Goal: Task Accomplishment & Management: Manage account settings

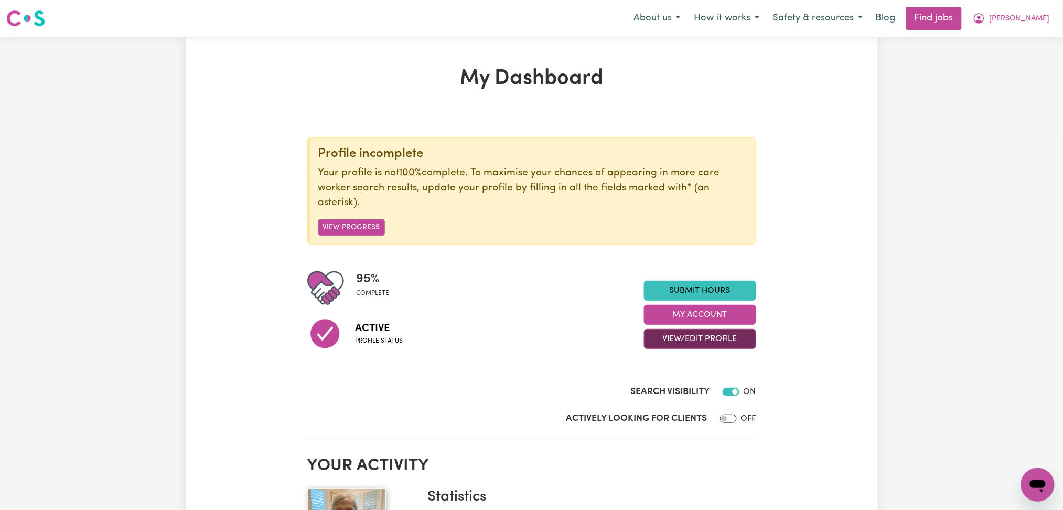
click at [684, 337] on button "View/Edit Profile" at bounding box center [700, 339] width 112 height 20
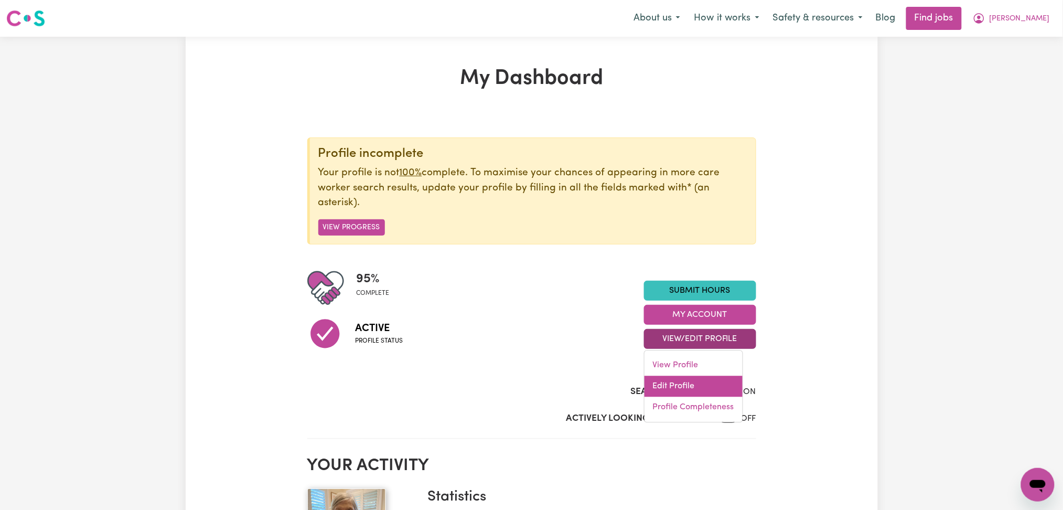
click at [661, 385] on link "Edit Profile" at bounding box center [693, 386] width 98 height 21
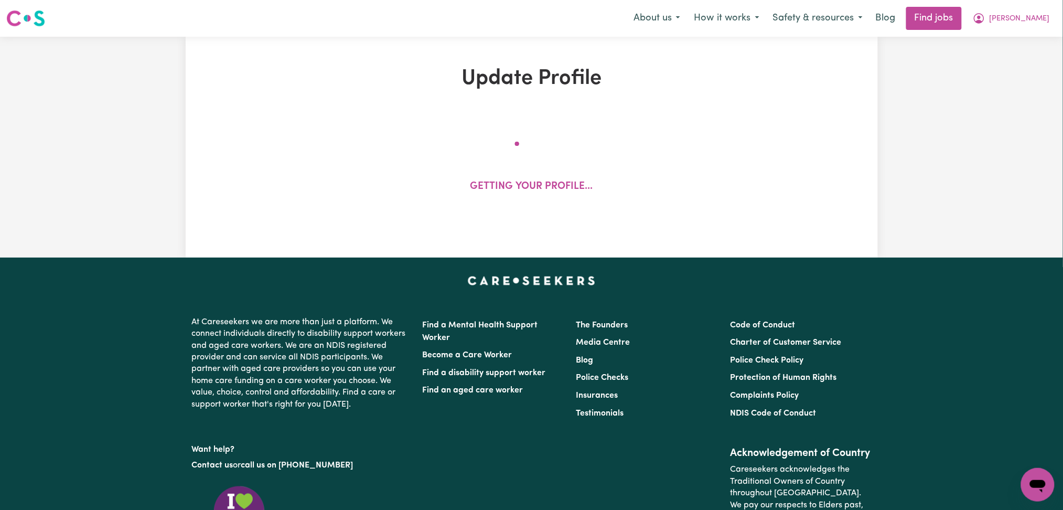
select select "[DEMOGRAPHIC_DATA]"
select select "[DEMOGRAPHIC_DATA] Citizen"
select select "Studying a healthcare related degree or qualification"
select select "40"
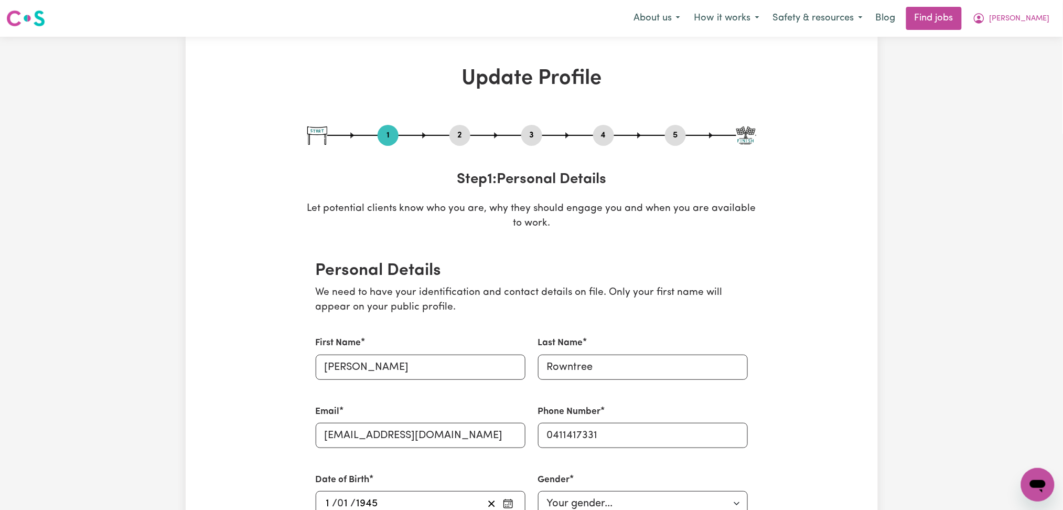
drag, startPoint x: 460, startPoint y: 134, endPoint x: 374, endPoint y: 167, distance: 92.6
click at [459, 134] on button "2" at bounding box center [459, 135] width 21 height 14
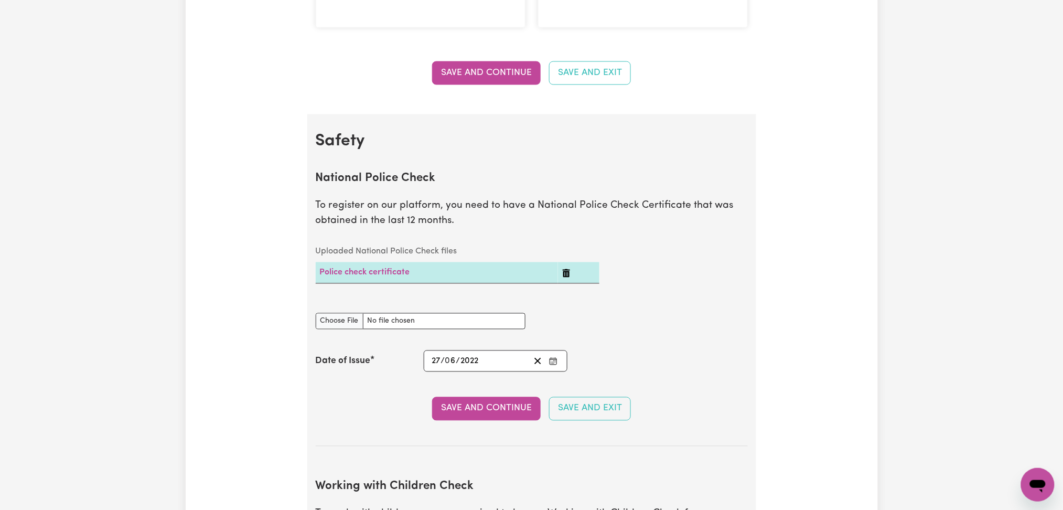
scroll to position [629, 0]
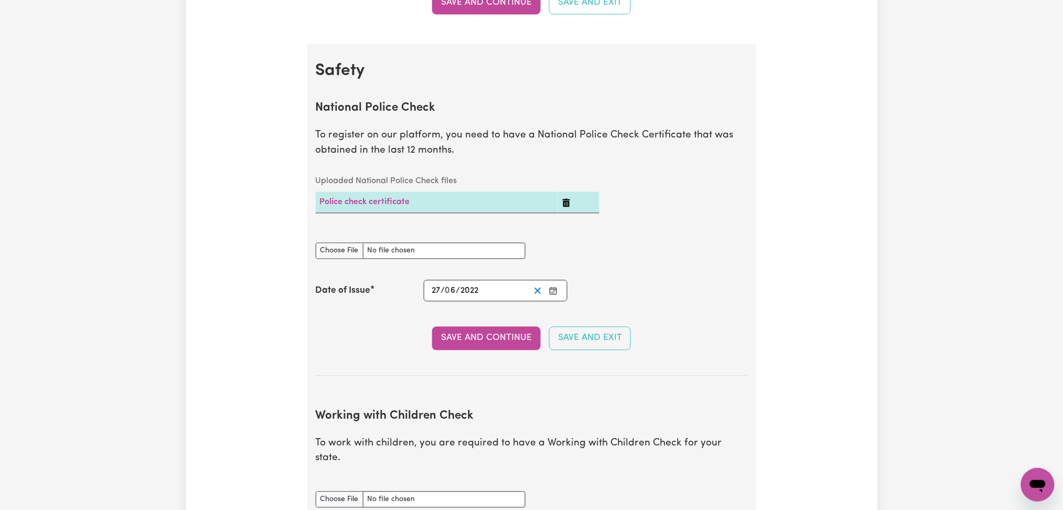
click at [535, 293] on icon "Clear date" at bounding box center [538, 291] width 10 height 10
click at [547, 293] on button "Enter the Date of Issue of your National Police Check" at bounding box center [553, 291] width 15 height 14
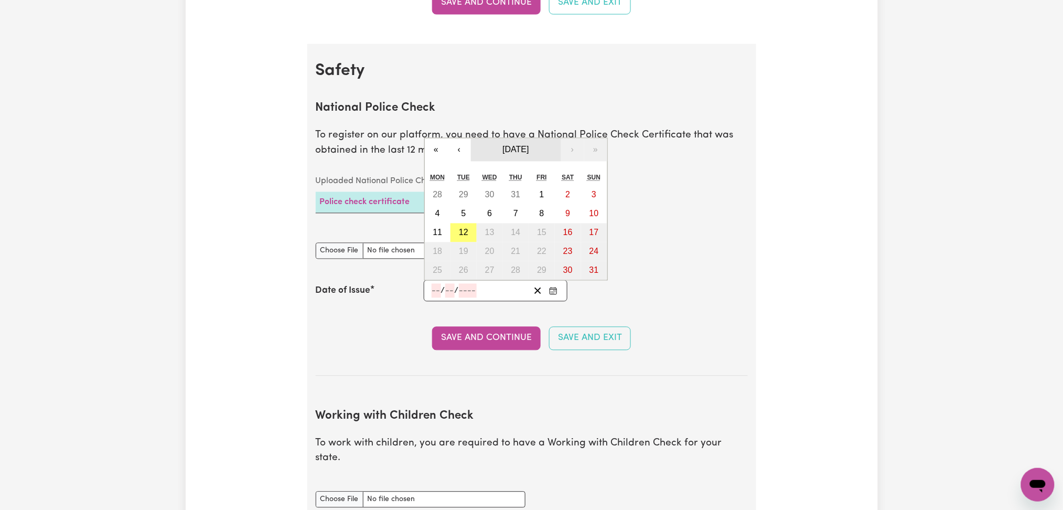
click at [522, 145] on span "[DATE]" at bounding box center [515, 149] width 26 height 9
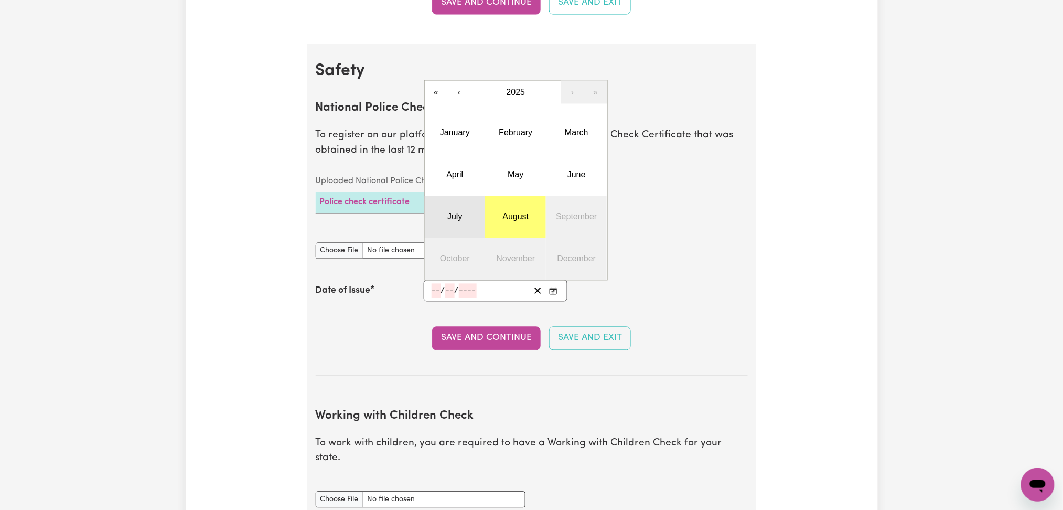
click at [449, 221] on abbr "July" at bounding box center [454, 216] width 15 height 9
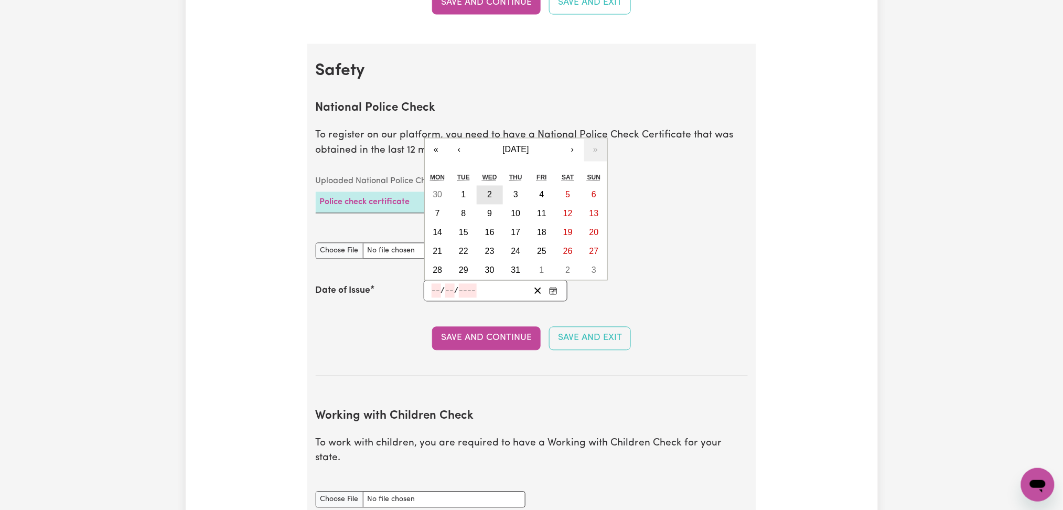
click at [484, 191] on button "2" at bounding box center [490, 195] width 26 height 19
type input "[DATE]"
type input "2"
type input "7"
type input "2025"
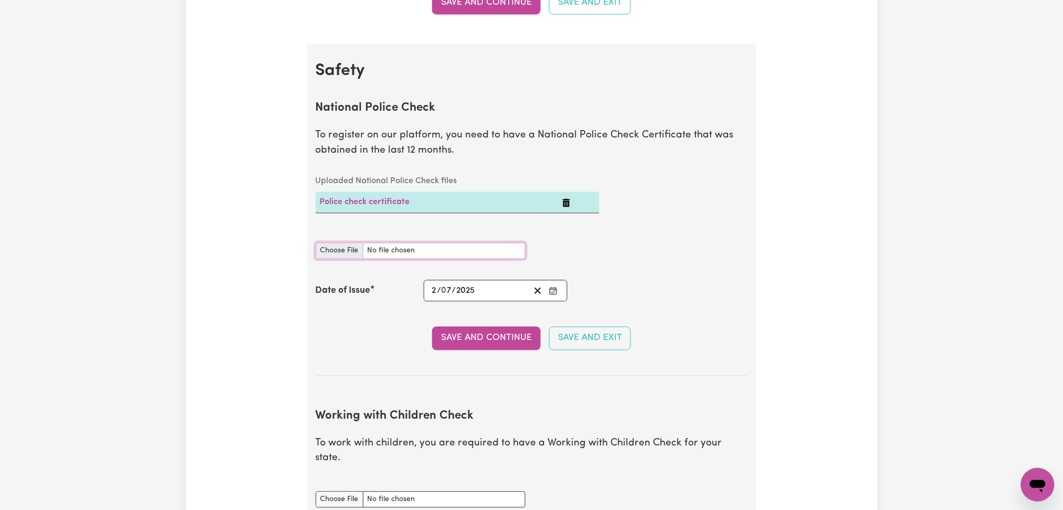
click at [332, 246] on input "National Police Check document" at bounding box center [421, 251] width 210 height 16
type input "C:\fakepath\[PERSON_NAME] PC 02072025.jpeg"
click at [468, 325] on section "National Police Check To register on our platform, you need to have a National …" at bounding box center [532, 230] width 432 height 291
click at [468, 332] on button "Save and Continue" at bounding box center [486, 338] width 109 height 23
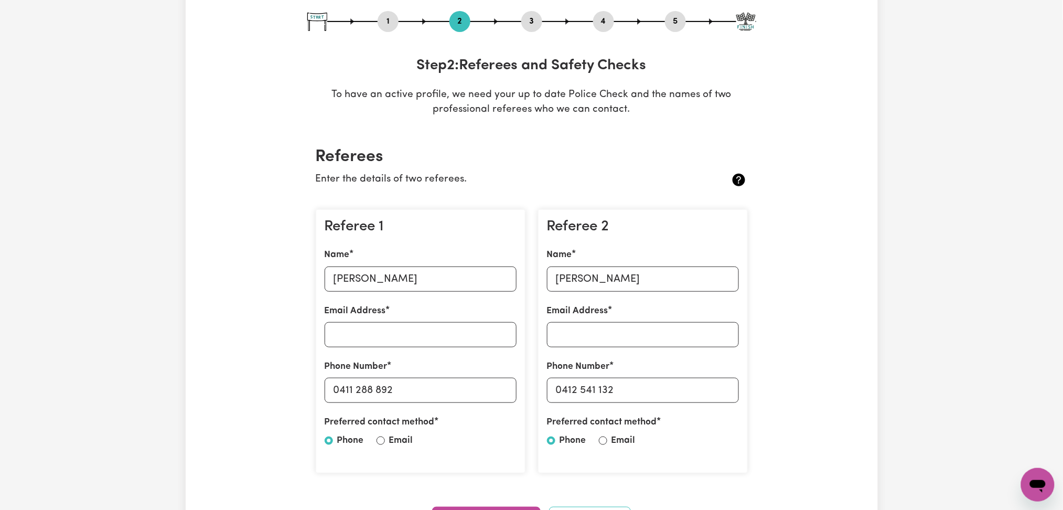
scroll to position [0, 0]
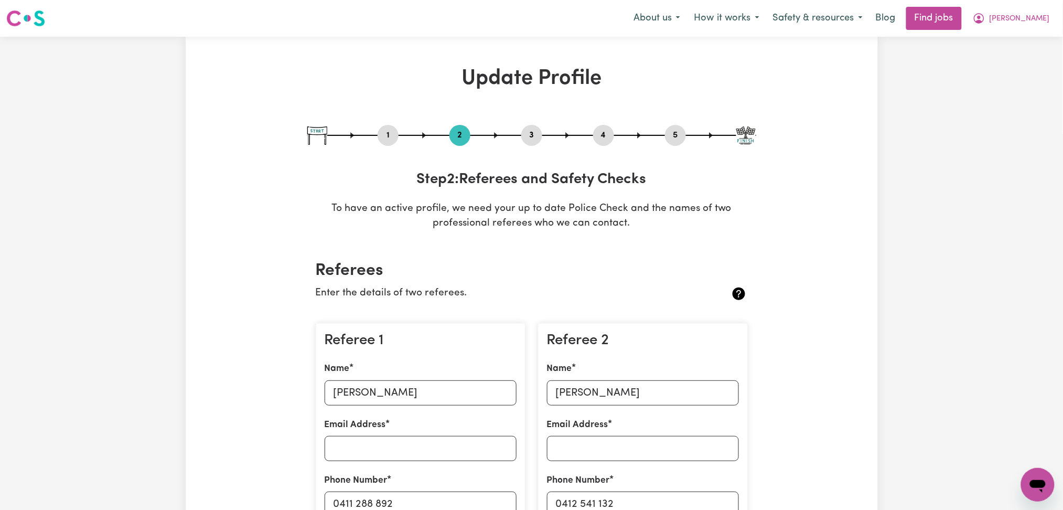
click at [398, 136] on button "1" at bounding box center [387, 135] width 21 height 14
select select "[DEMOGRAPHIC_DATA]"
select select "[DEMOGRAPHIC_DATA] Citizen"
select select "Studying a healthcare related degree or qualification"
select select "40"
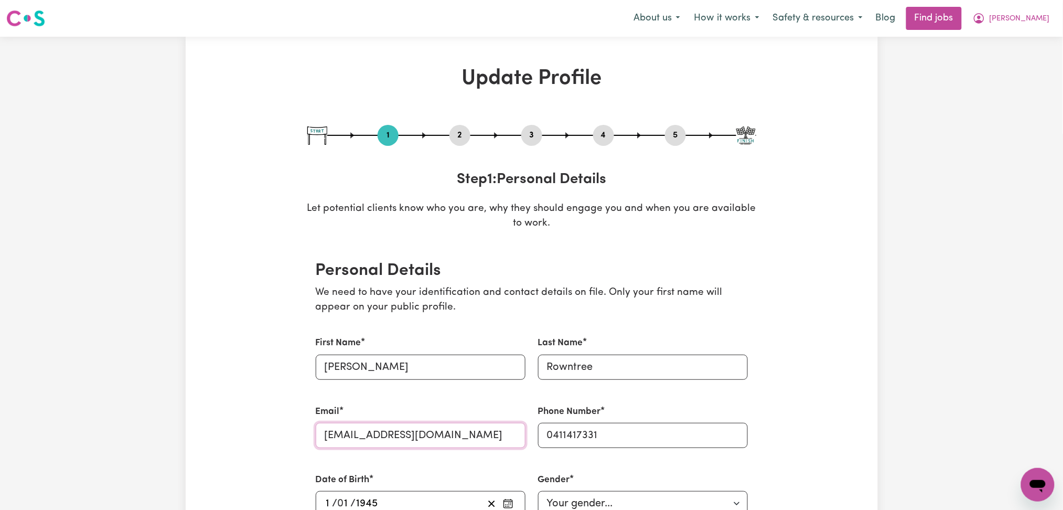
click at [366, 425] on input "[EMAIL_ADDRESS][DOMAIN_NAME]" at bounding box center [421, 435] width 210 height 25
